Goal: Find specific page/section: Find specific page/section

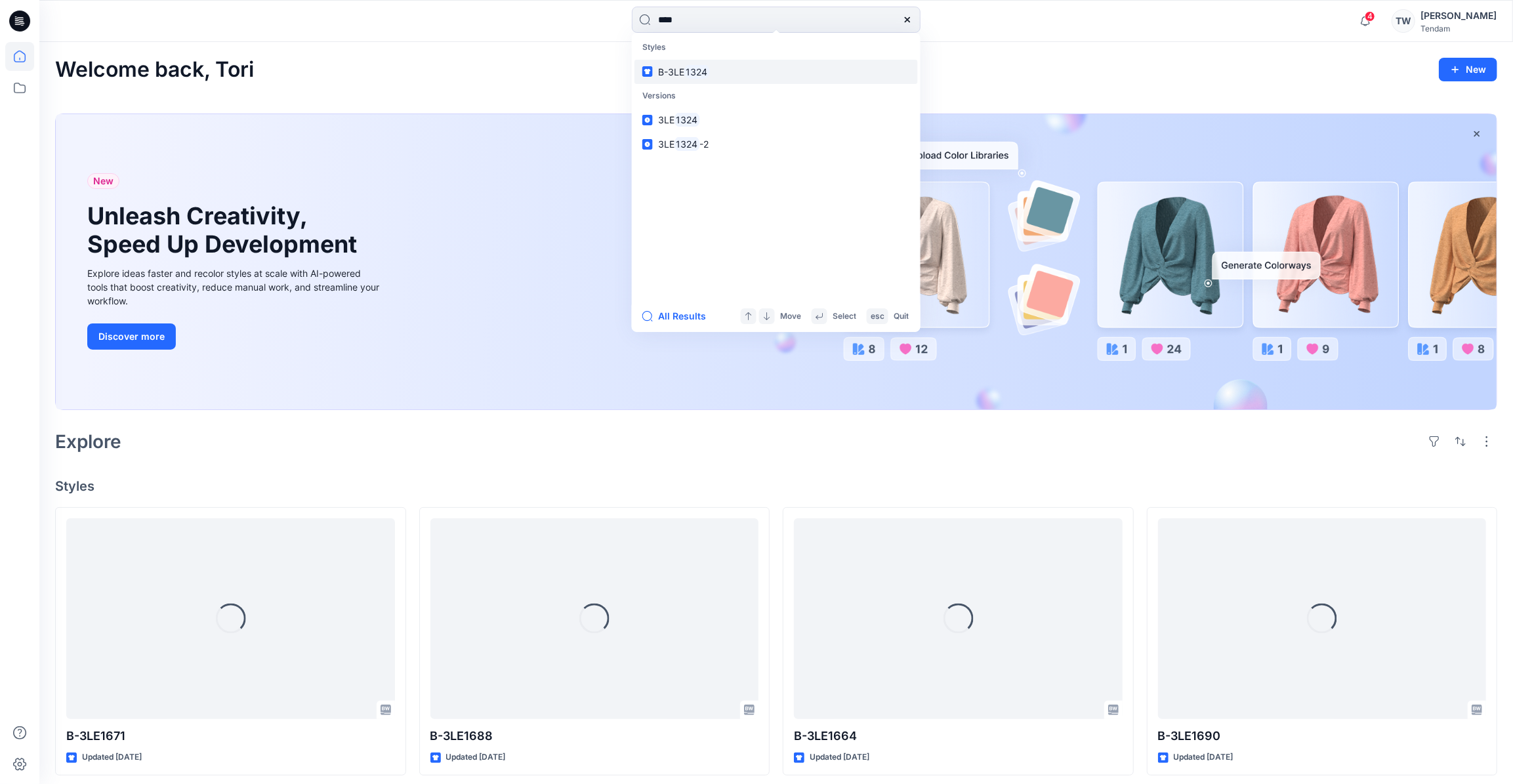
click at [740, 72] on link "B-3LE 1324" at bounding box center [776, 72] width 283 height 24
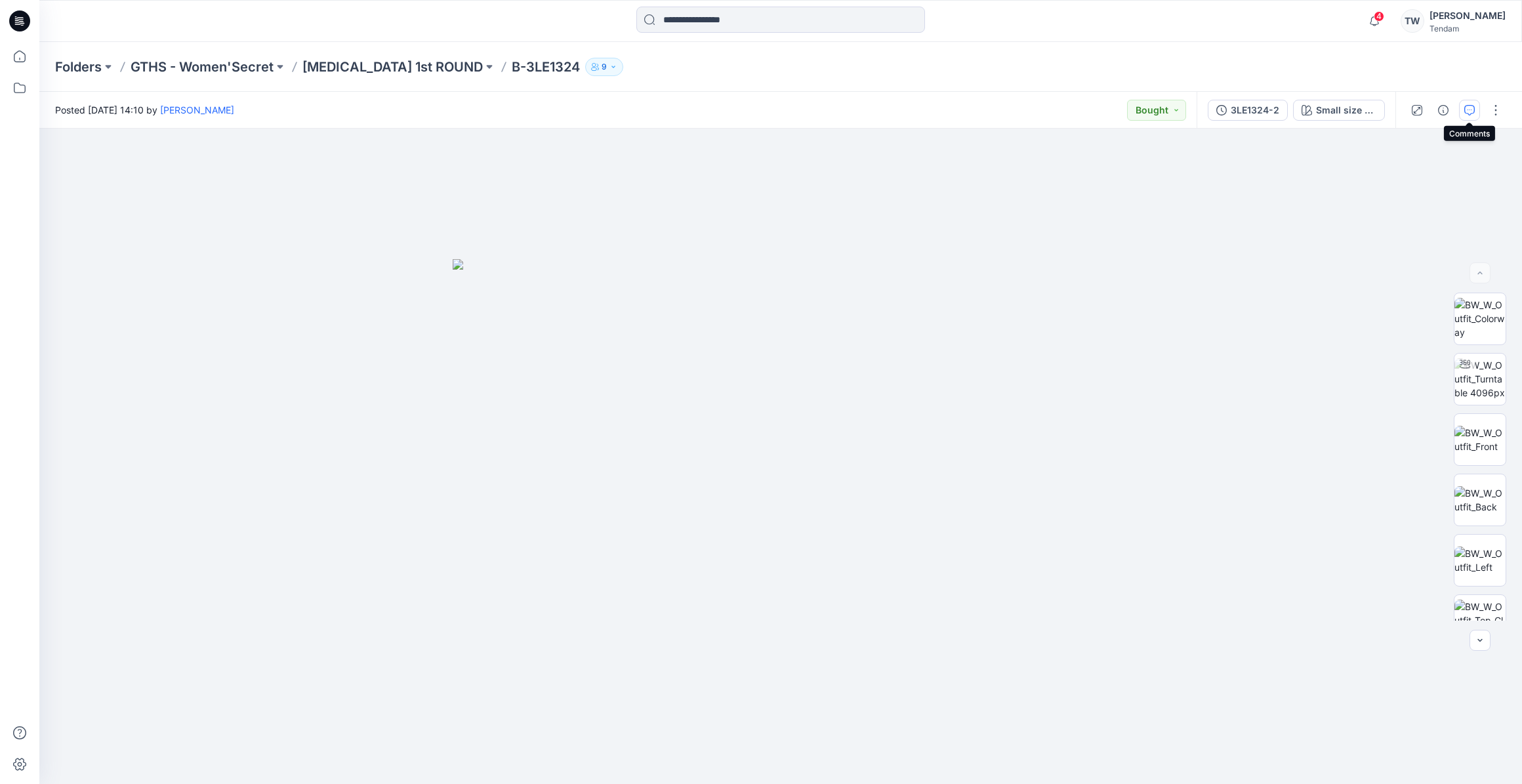
click at [1464, 109] on icon "button" at bounding box center [1469, 110] width 11 height 11
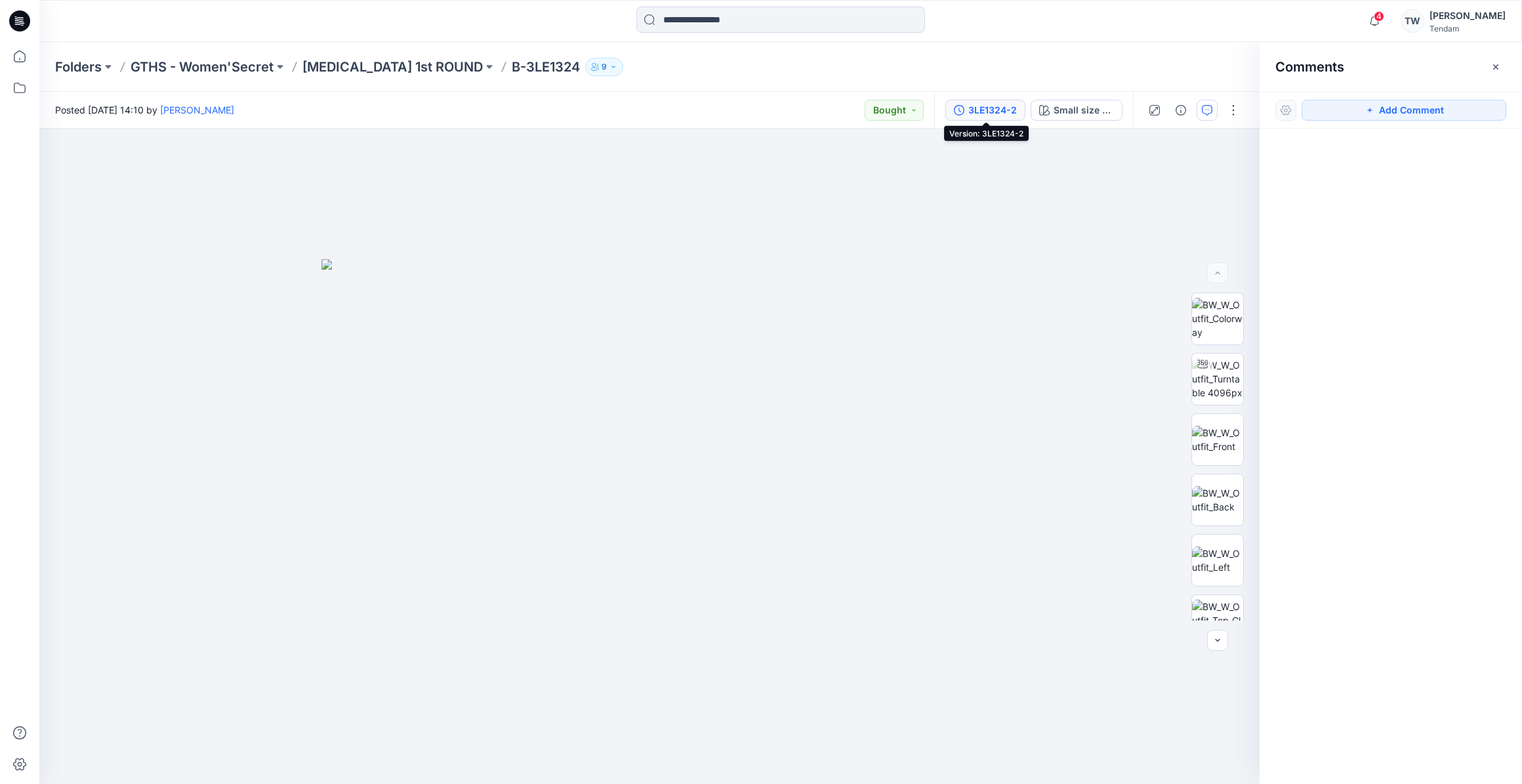
click at [1016, 115] on div "3LE1324-2" at bounding box center [992, 110] width 48 height 14
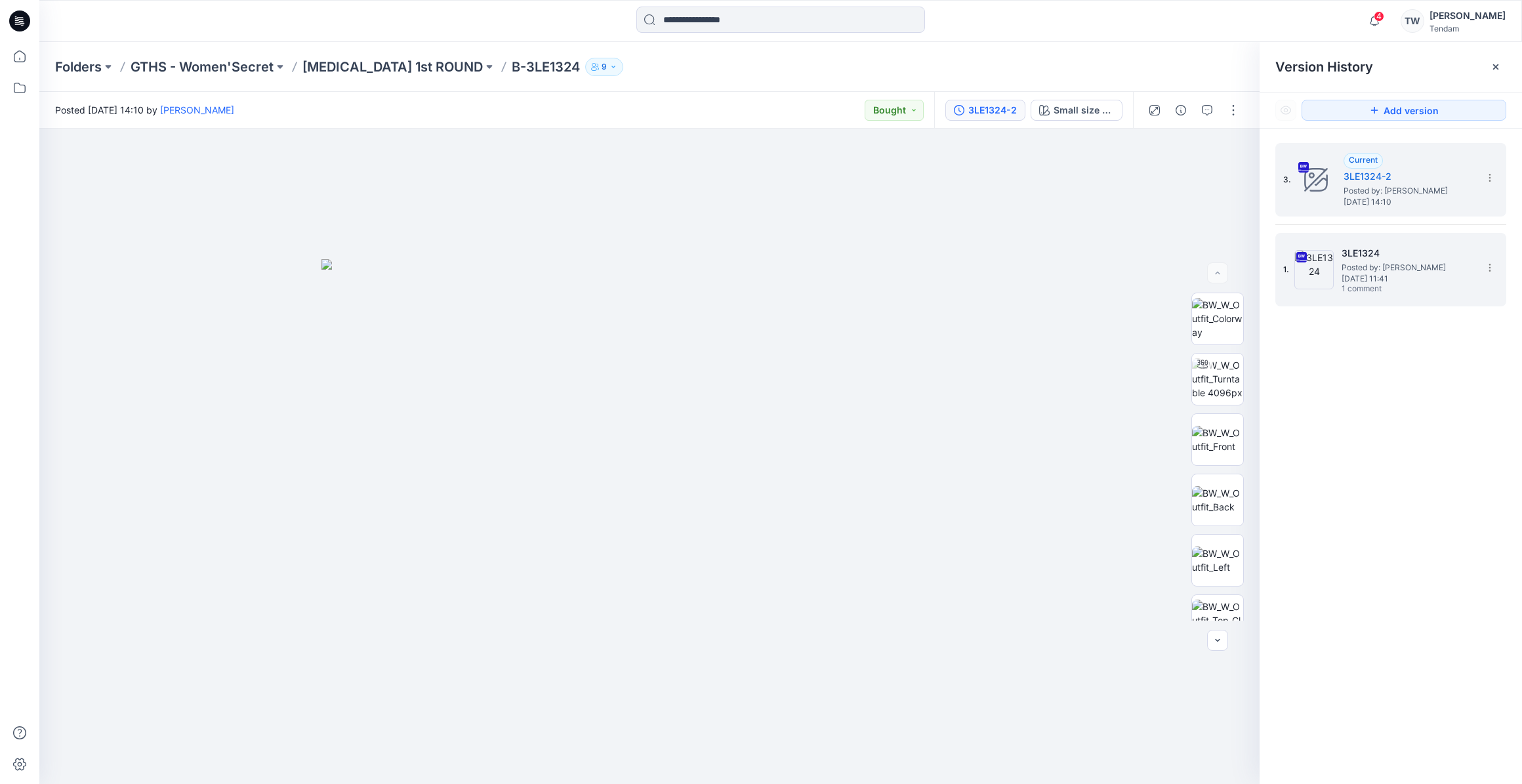
click at [1452, 252] on h5 "3LE1324" at bounding box center [1407, 253] width 131 height 16
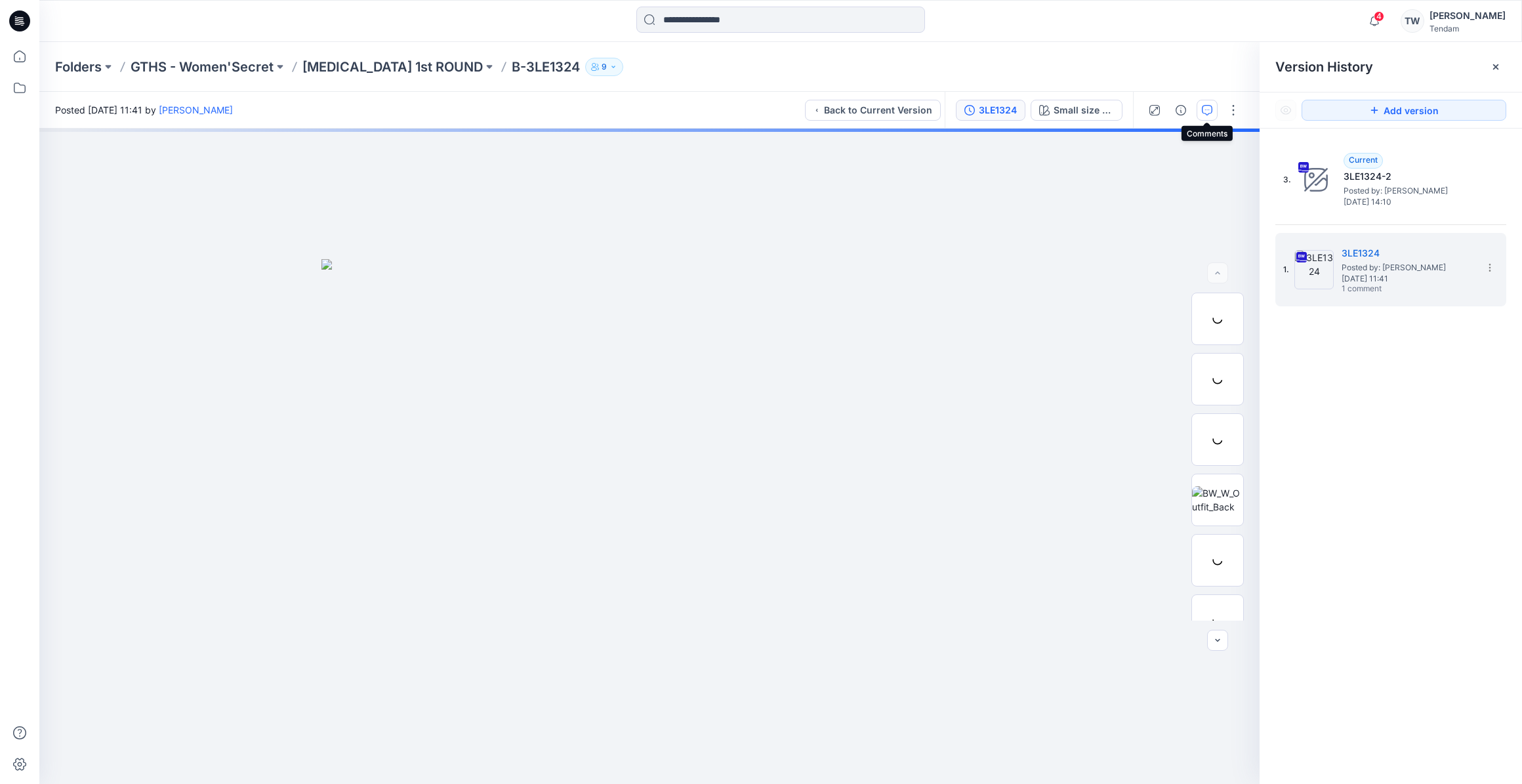
click at [1200, 111] on button "button" at bounding box center [1206, 110] width 21 height 21
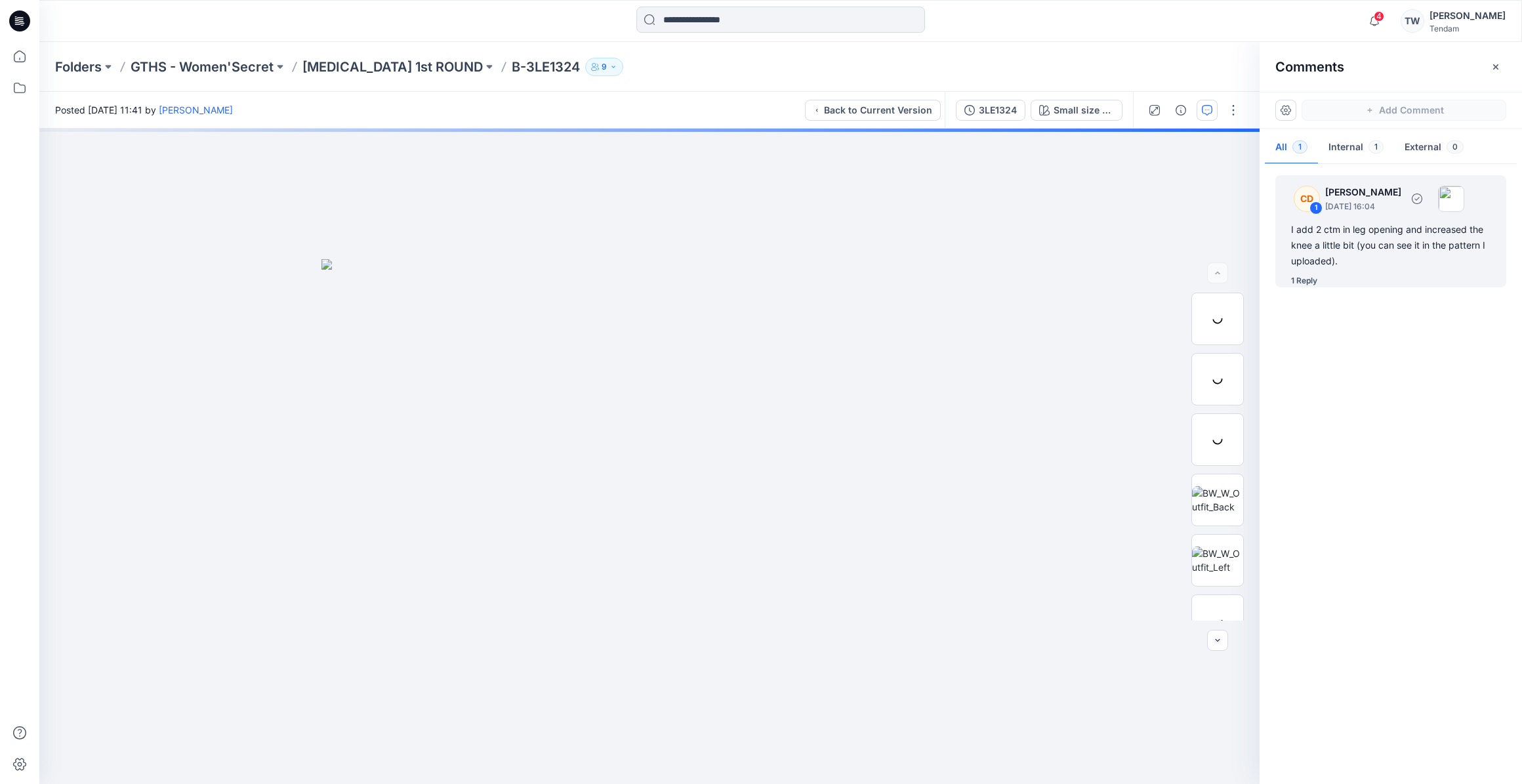
click at [1316, 205] on div "1" at bounding box center [1316, 208] width 13 height 13
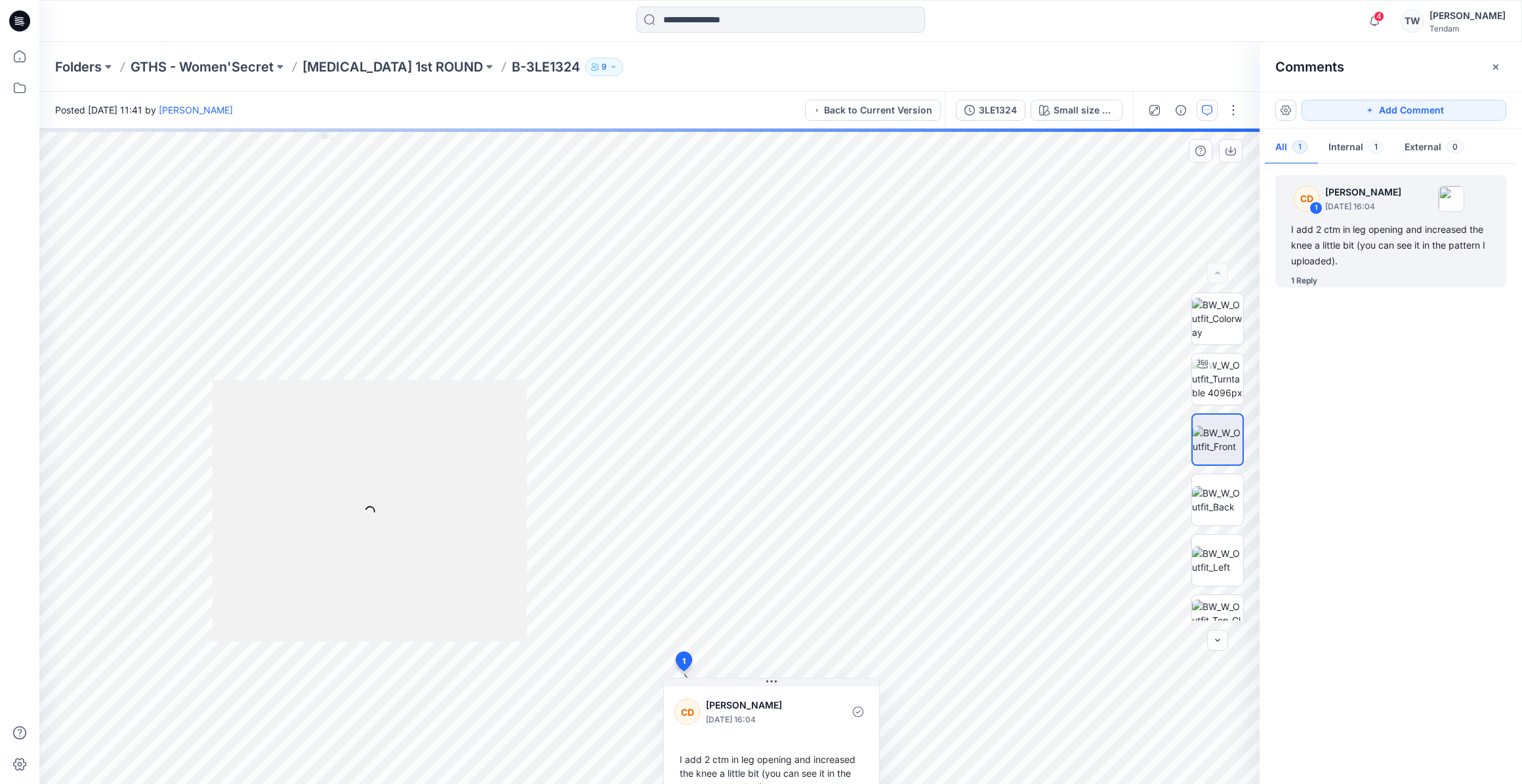
click at [681, 660] on icon at bounding box center [683, 661] width 16 height 19
click at [682, 641] on div "2 1 CD [PERSON_NAME] [DATE] 16:04 I add 2 ctm in leg opening and increased the …" at bounding box center [650, 456] width 1220 height 655
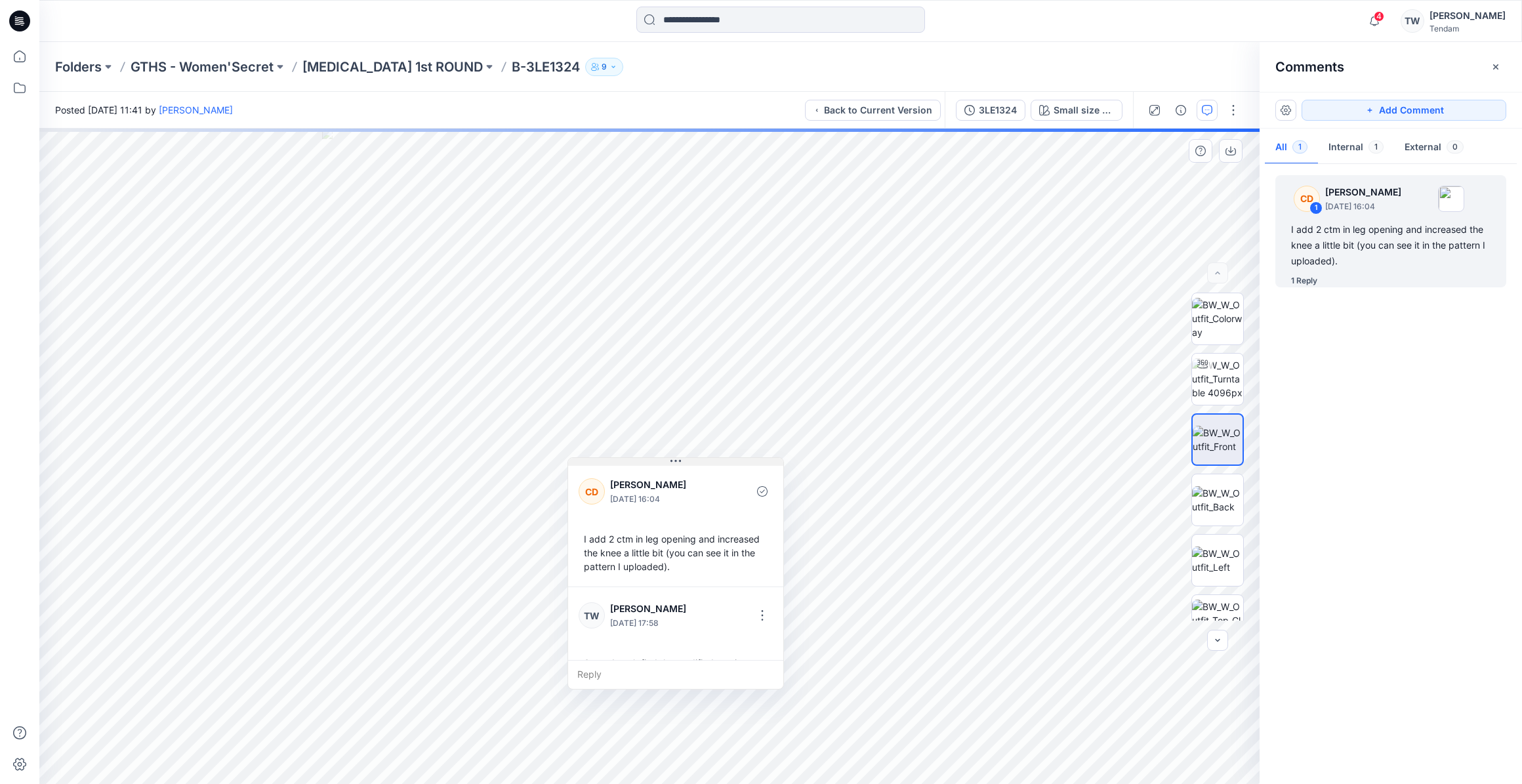
drag, startPoint x: 770, startPoint y: 680, endPoint x: 674, endPoint y: 460, distance: 240.0
click at [674, 460] on icon at bounding box center [675, 461] width 11 height 11
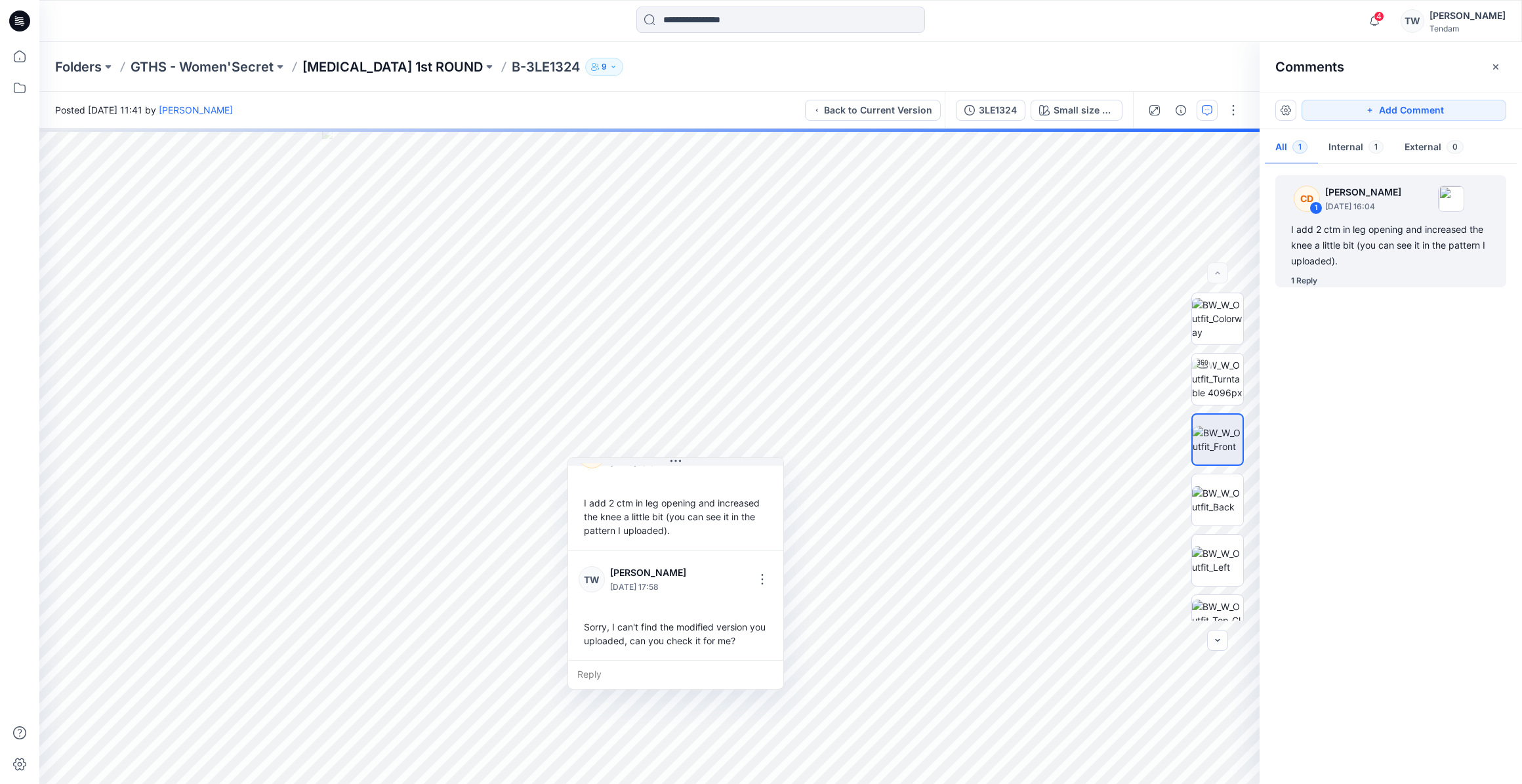
click at [322, 60] on p "[MEDICAL_DATA] 1st ROUND" at bounding box center [392, 67] width 181 height 19
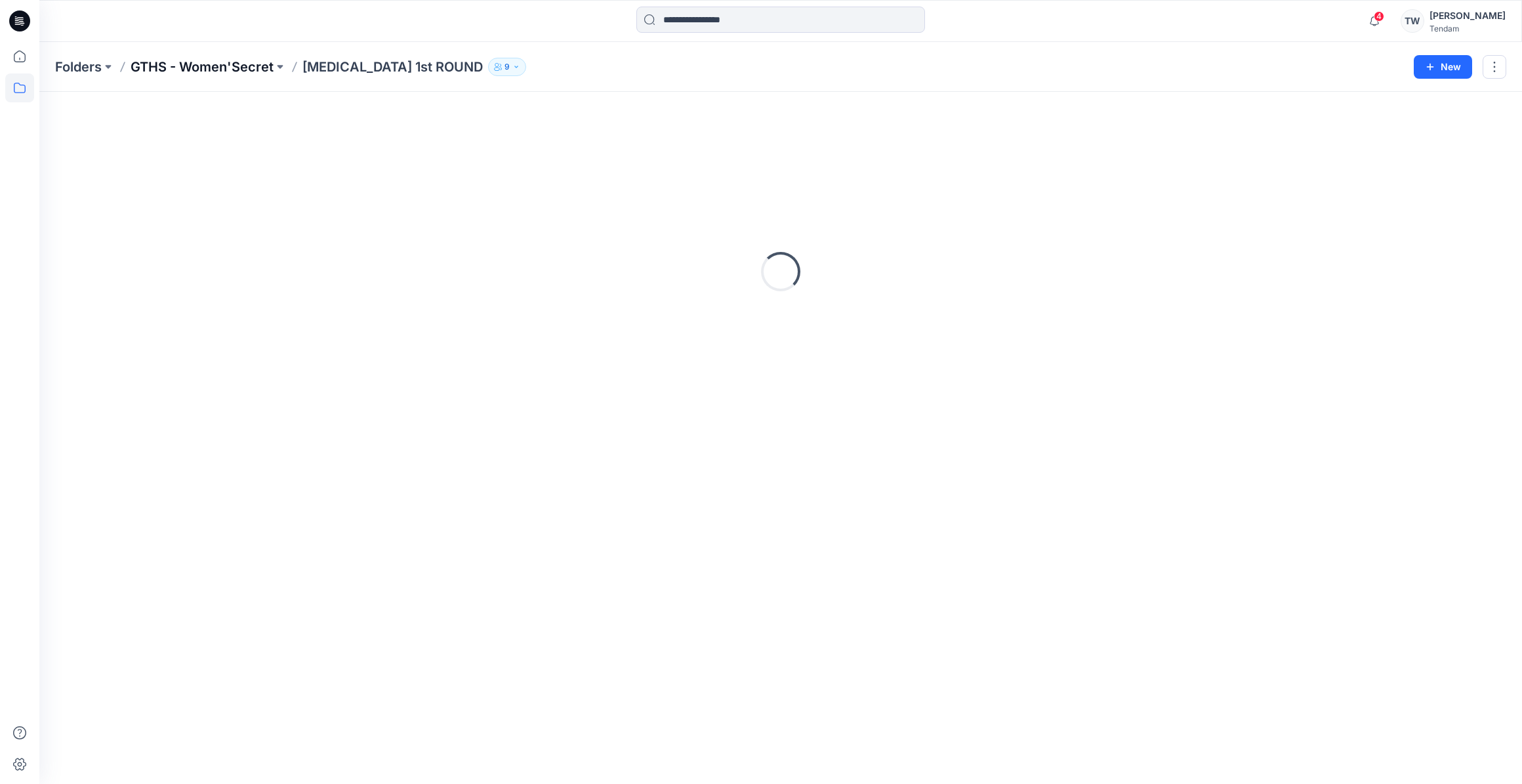
click at [190, 69] on p "GTHS - Women'Secret" at bounding box center [201, 67] width 143 height 19
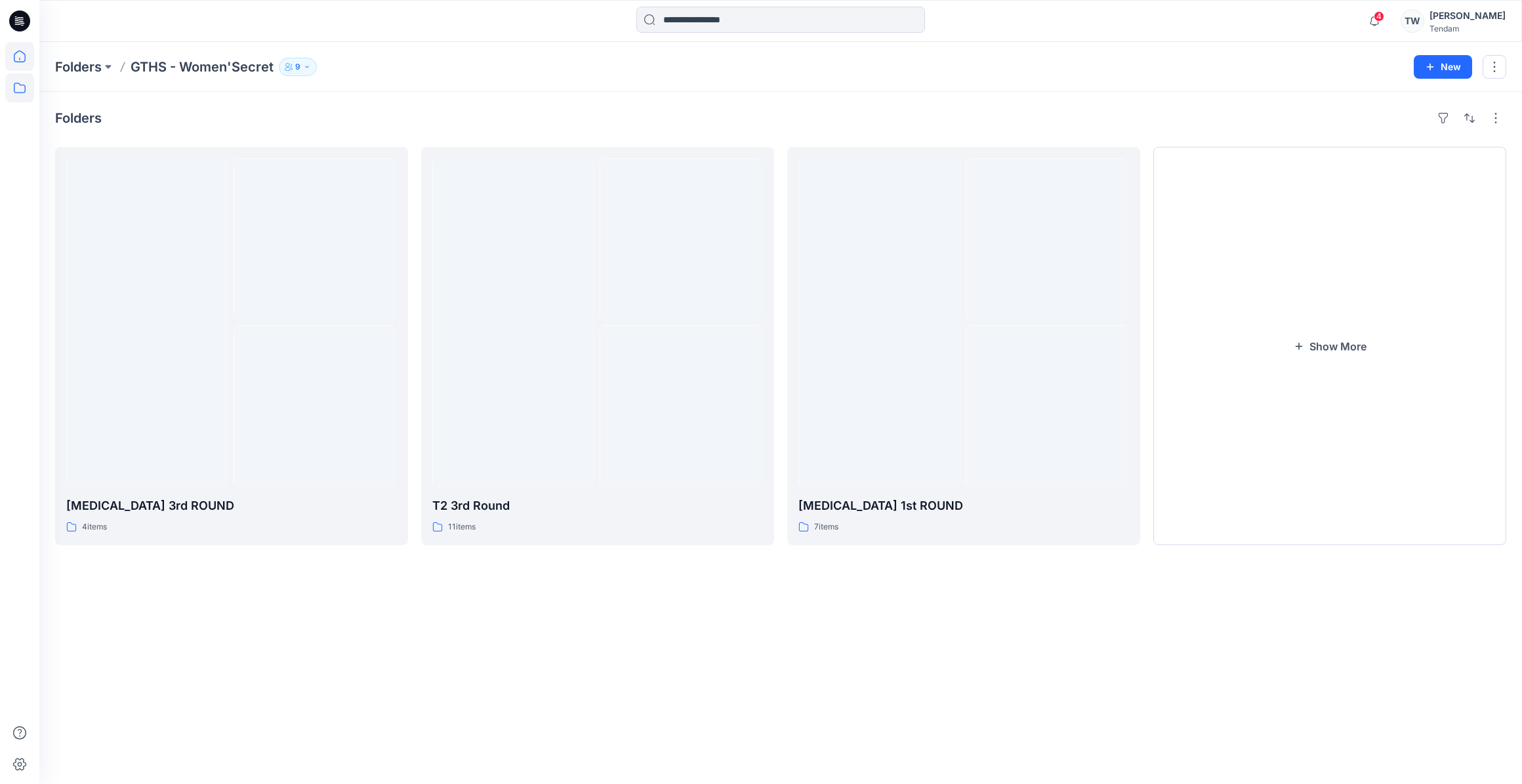
click at [17, 57] on icon at bounding box center [19, 56] width 29 height 29
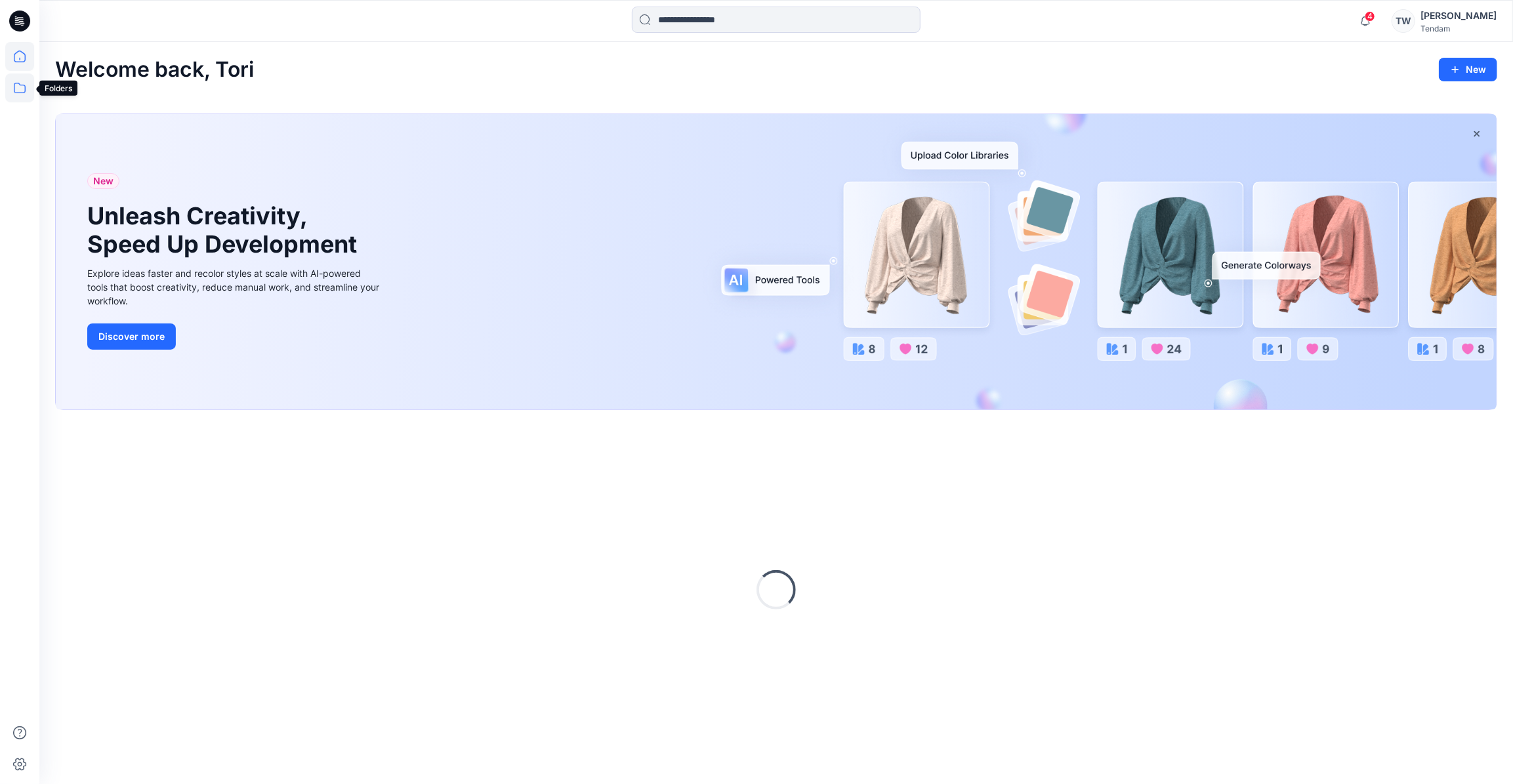
click at [14, 94] on icon at bounding box center [19, 88] width 29 height 29
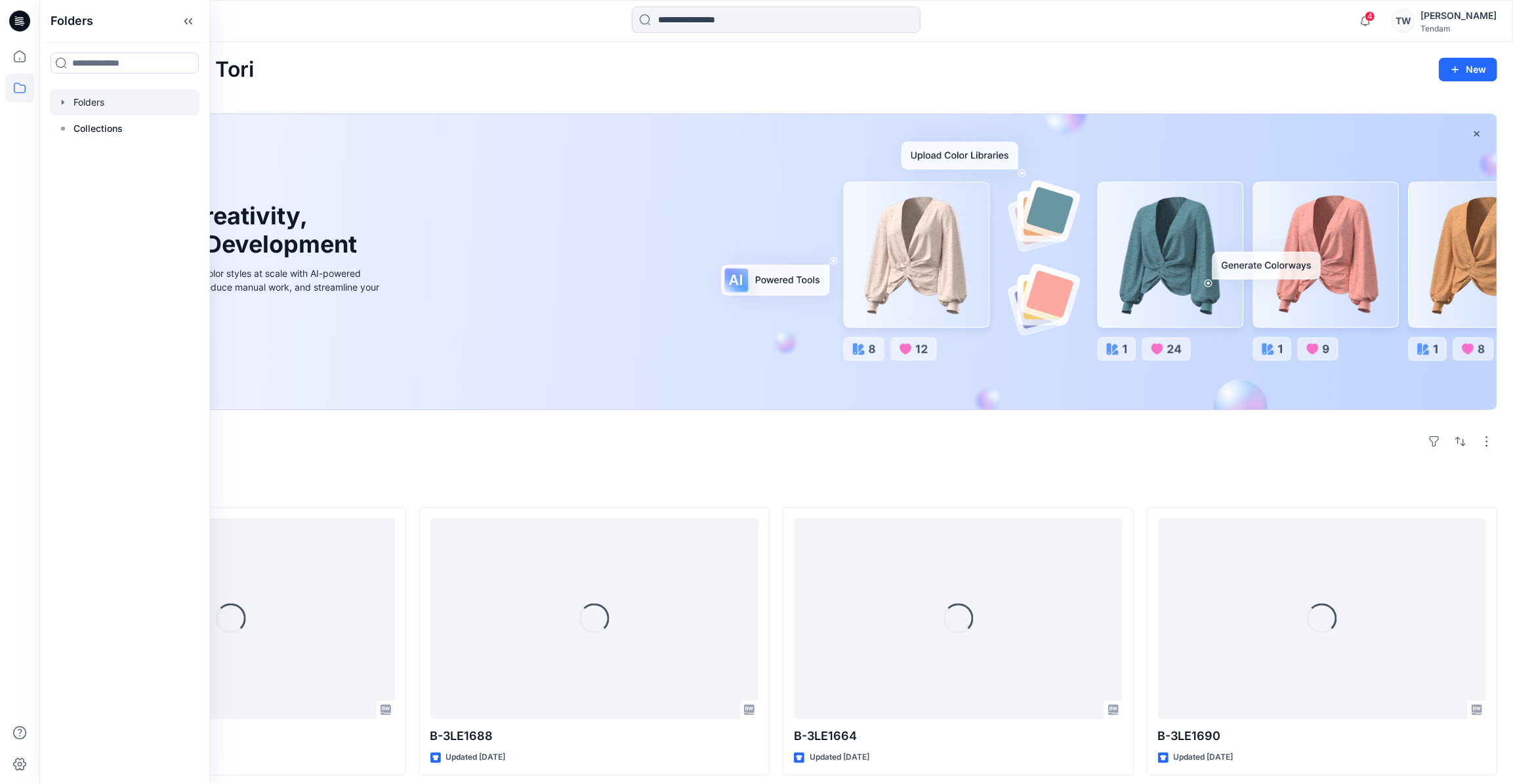
click at [66, 108] on div at bounding box center [124, 102] width 150 height 26
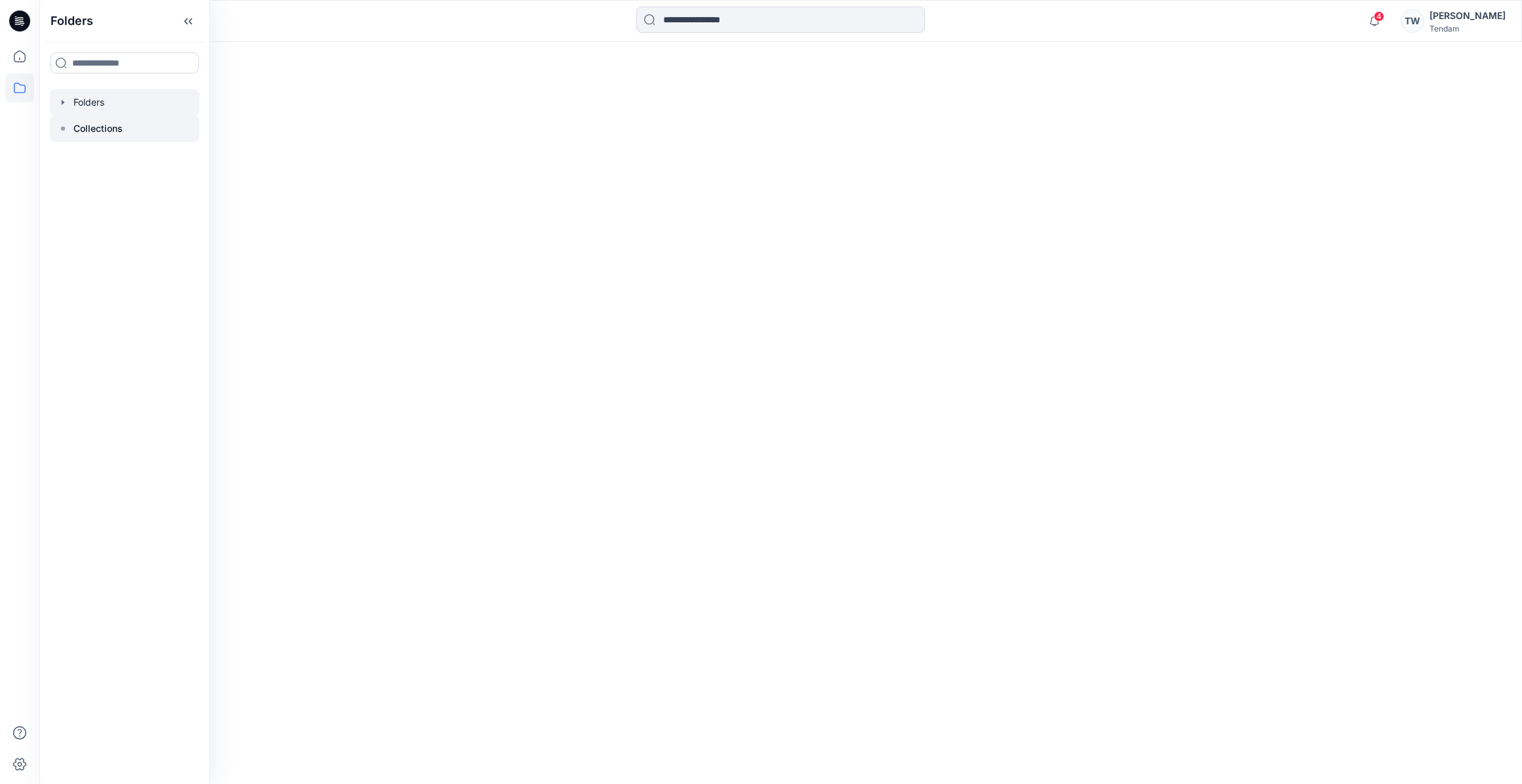
click at [60, 129] on icon at bounding box center [63, 128] width 11 height 11
click at [60, 105] on icon "button" at bounding box center [63, 102] width 11 height 11
click at [74, 126] on icon "button" at bounding box center [76, 128] width 11 height 11
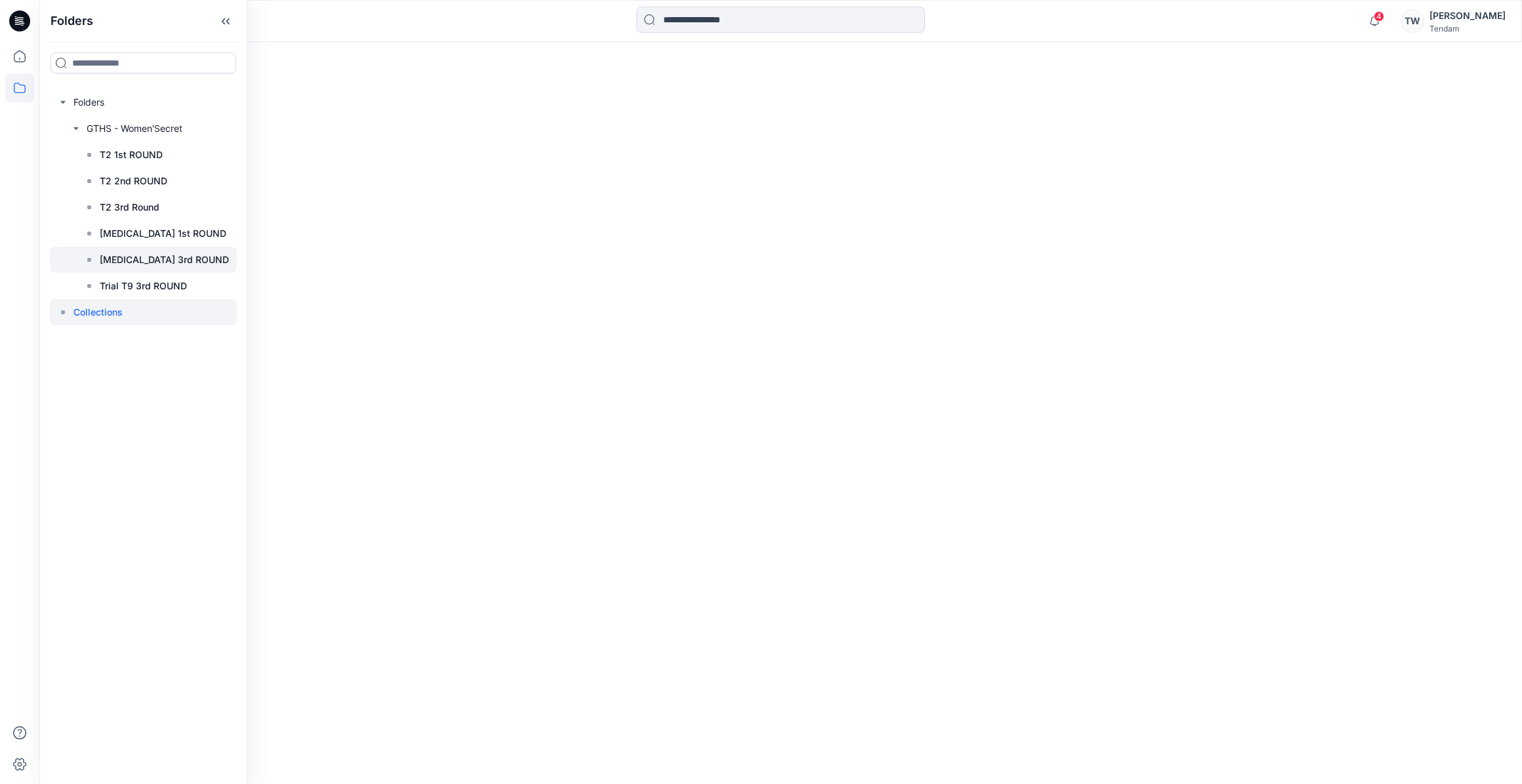
click at [132, 260] on p "[MEDICAL_DATA] 3rd ROUND" at bounding box center [165, 260] width 129 height 16
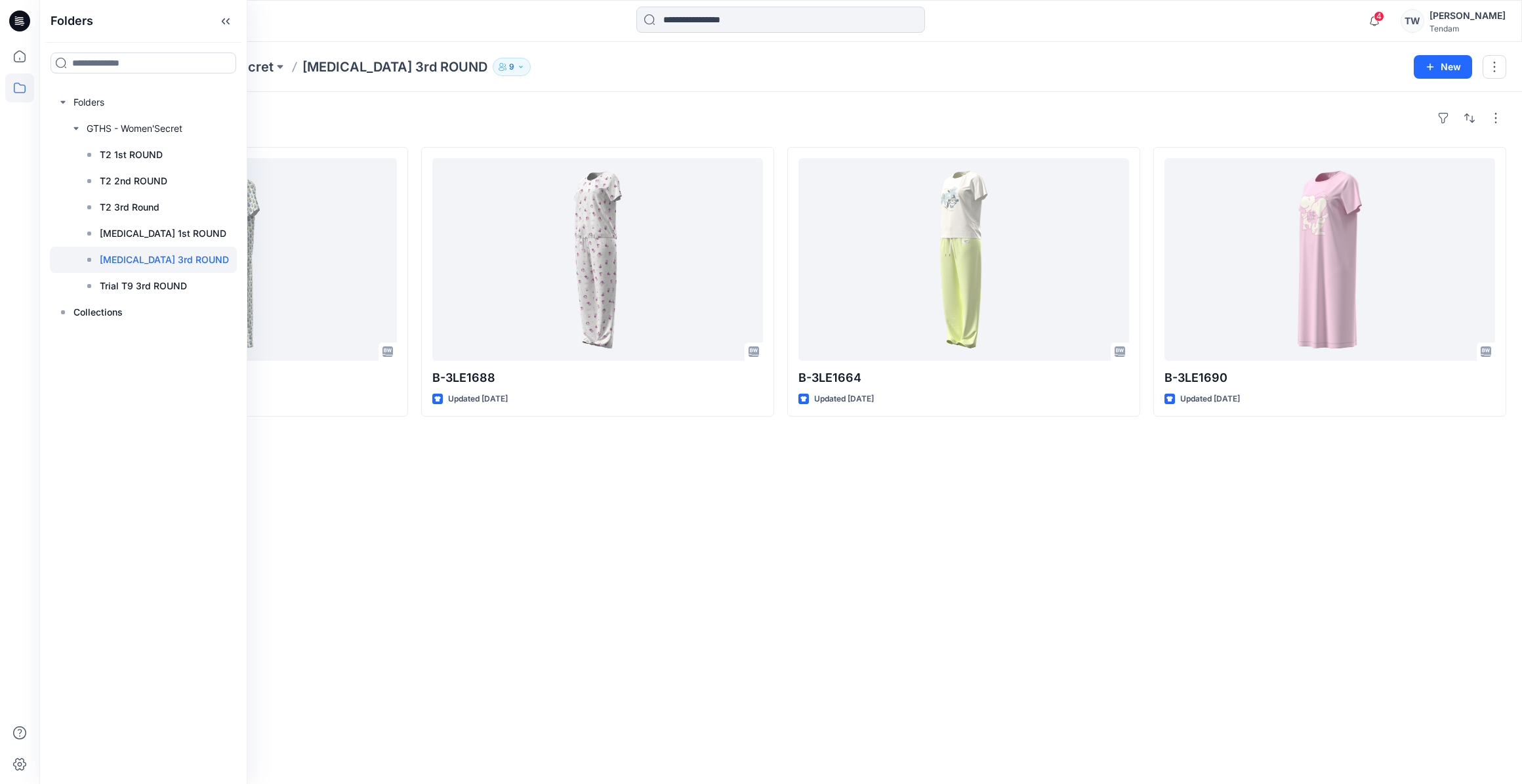
click at [560, 525] on div "Styles B-3LE1671 Updated [DATE] B-3LE1688 Updated [DATE] B-3LE1664 Updated [DAT…" at bounding box center [780, 438] width 1482 height 692
